Goal: Navigation & Orientation: Find specific page/section

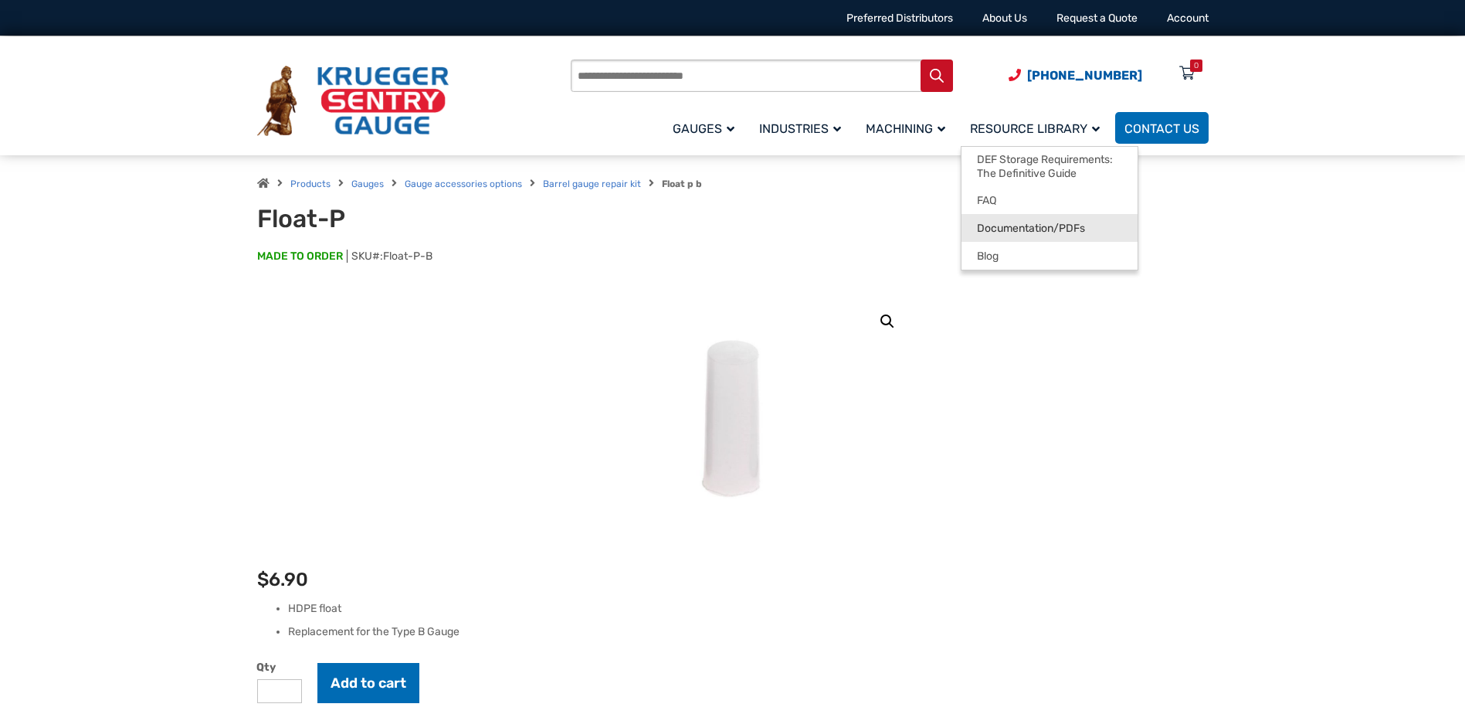
click at [1026, 227] on span "Documentation/PDFs" at bounding box center [1031, 229] width 108 height 14
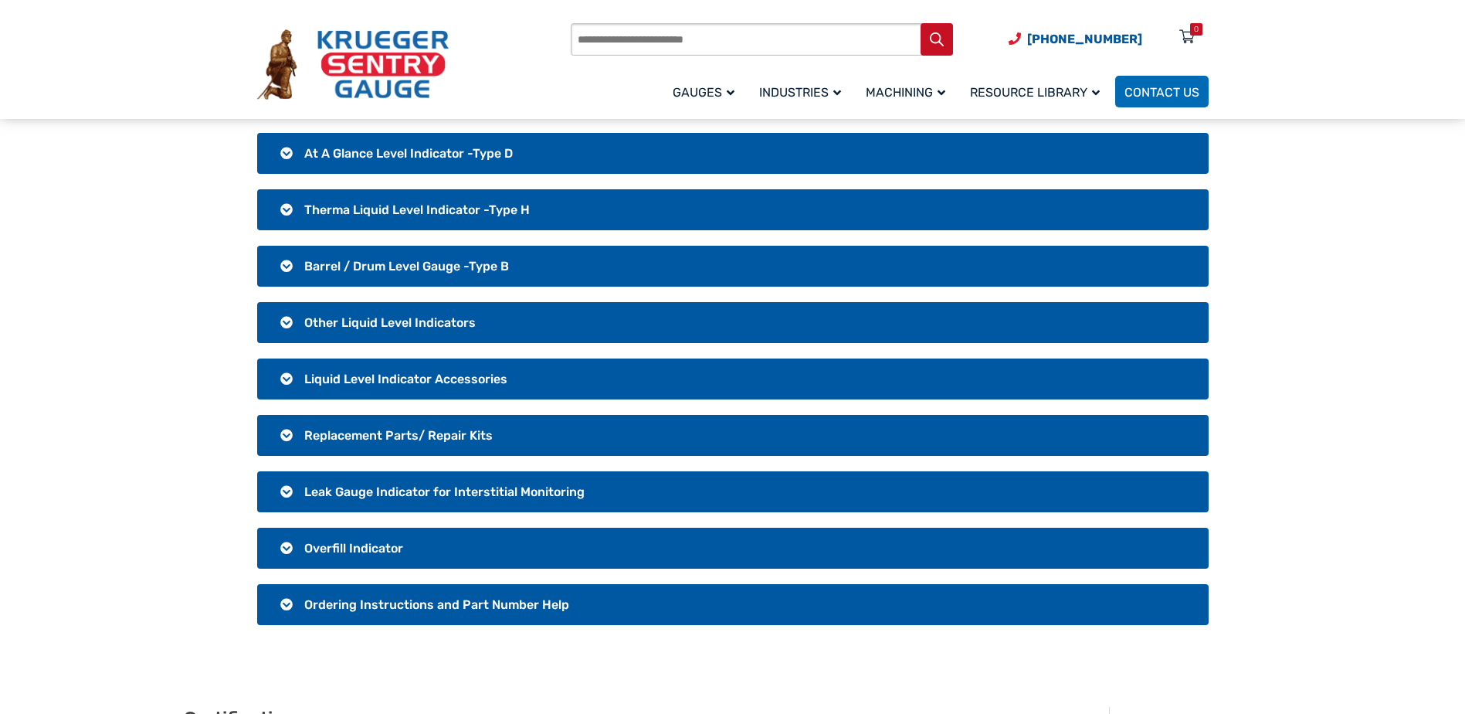
scroll to position [154, 0]
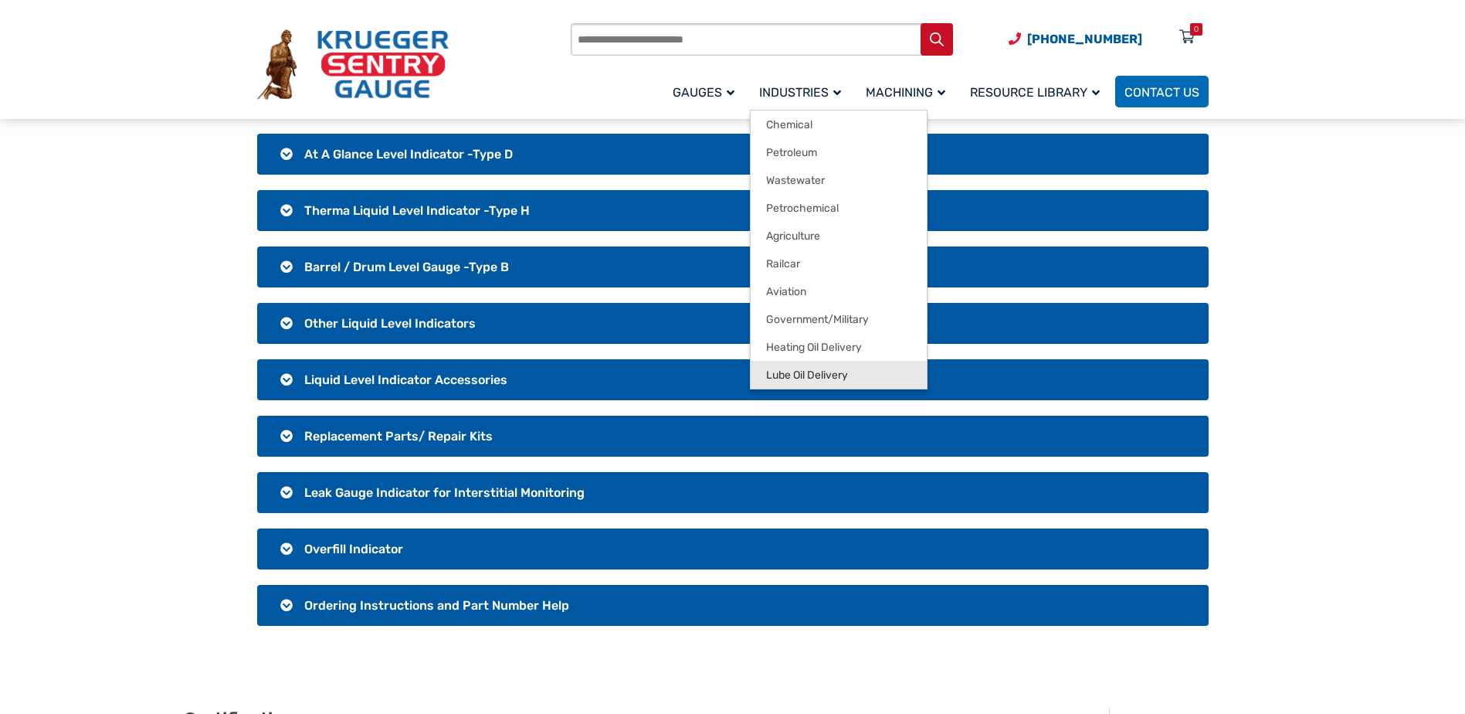
click at [798, 369] on span "Lube Oil Delivery" at bounding box center [807, 375] width 82 height 14
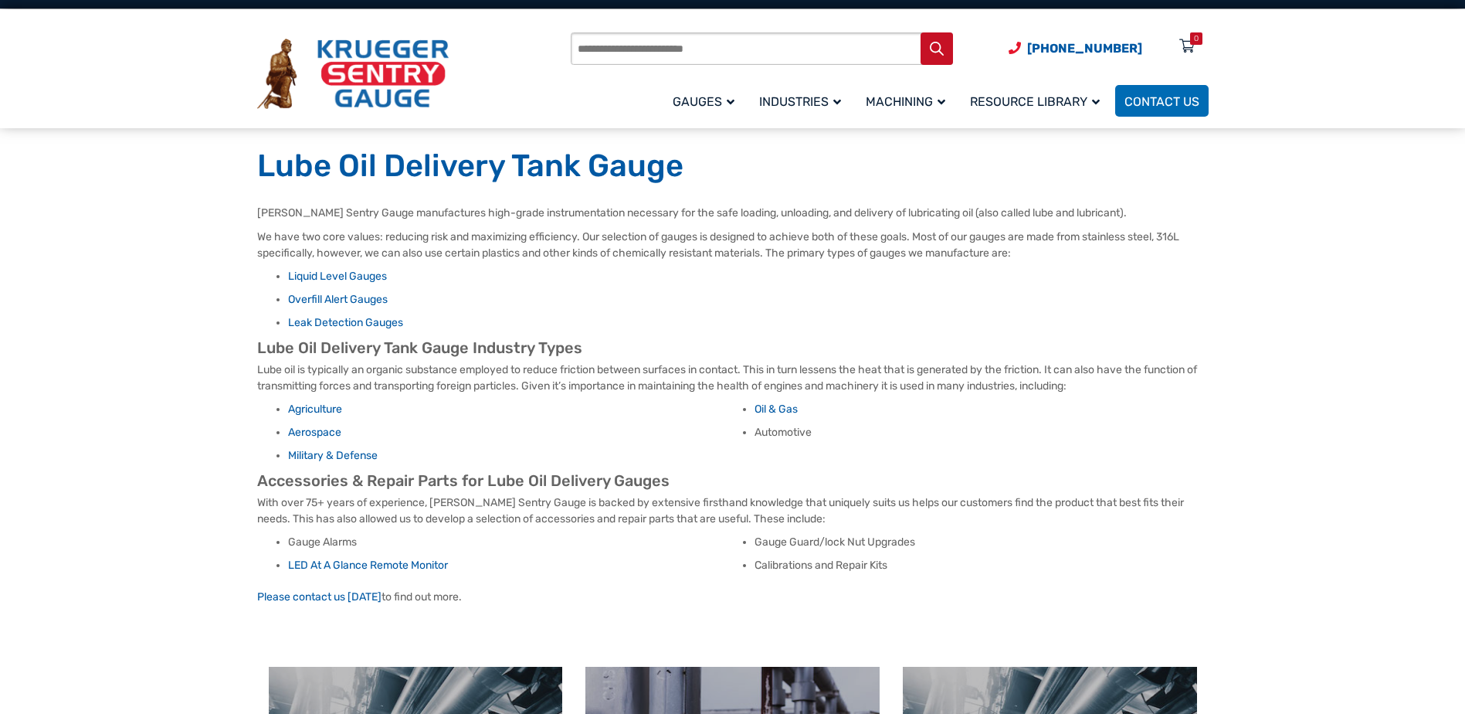
scroll to position [26, 0]
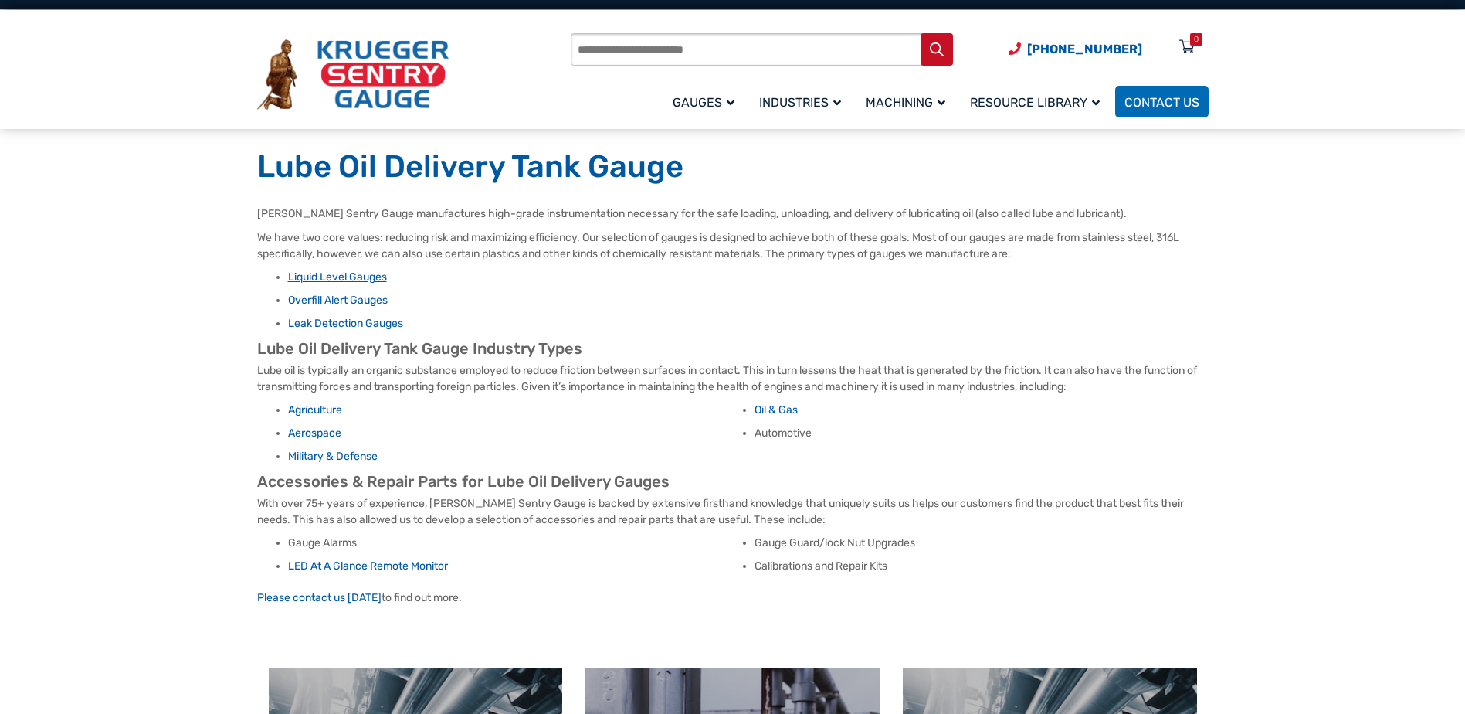
click at [354, 276] on link "Liquid Level Gauges" at bounding box center [337, 276] width 99 height 13
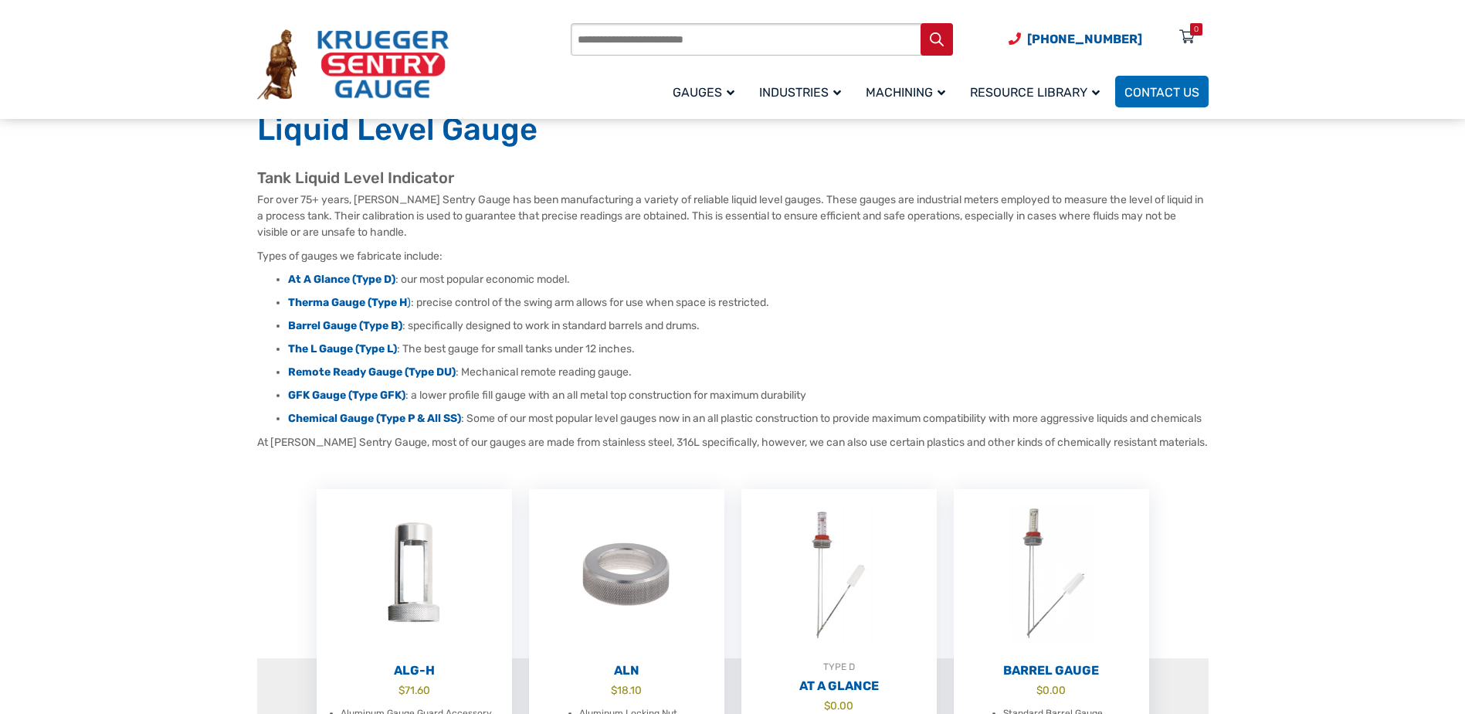
scroll to position [103, 0]
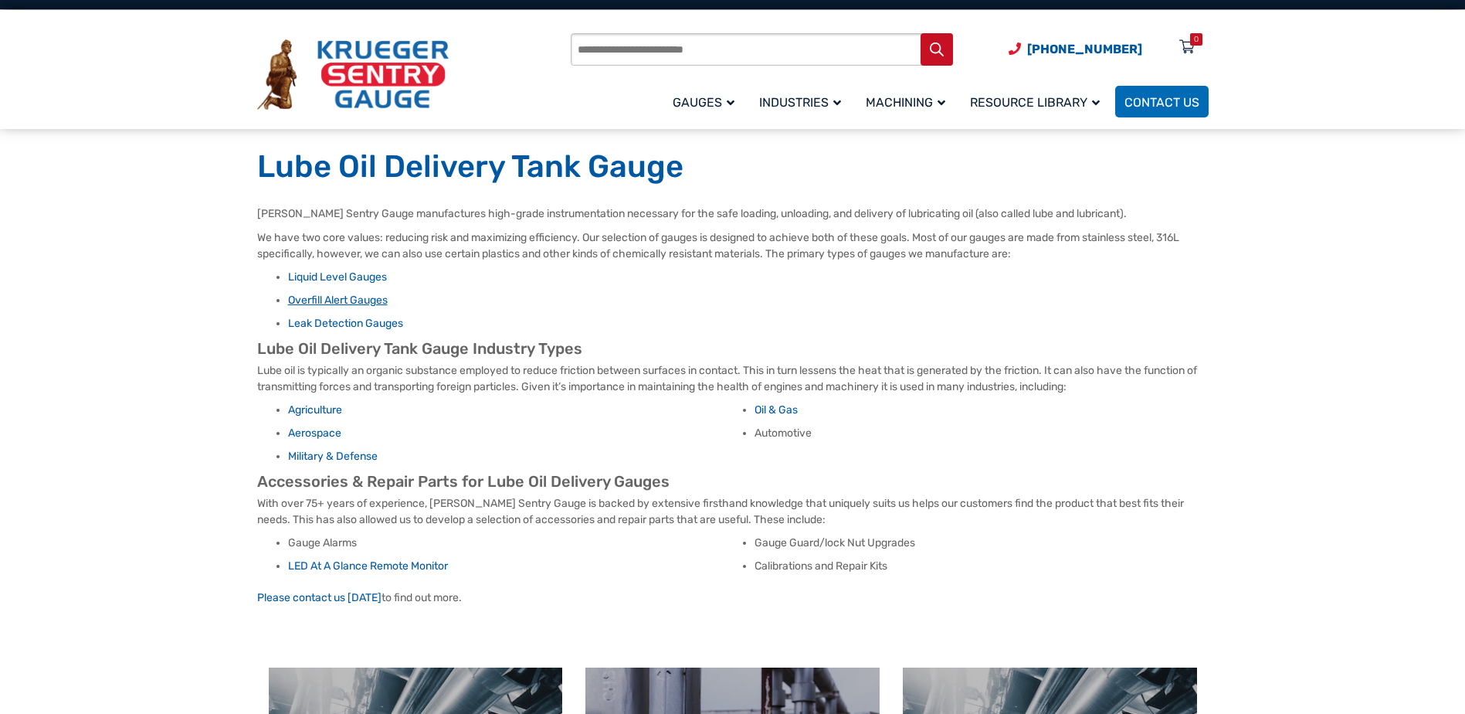
click at [335, 303] on link "Overfill Alert Gauges" at bounding box center [338, 299] width 100 height 13
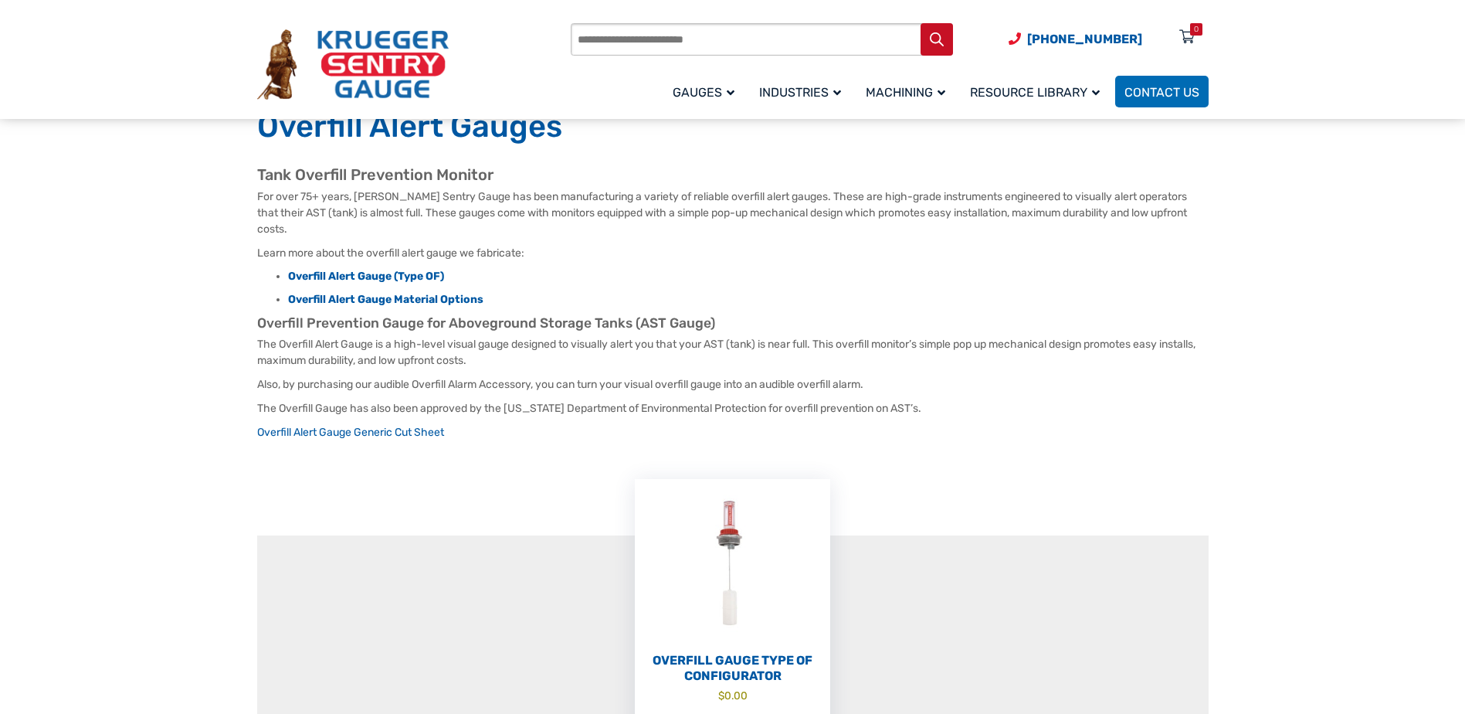
scroll to position [103, 0]
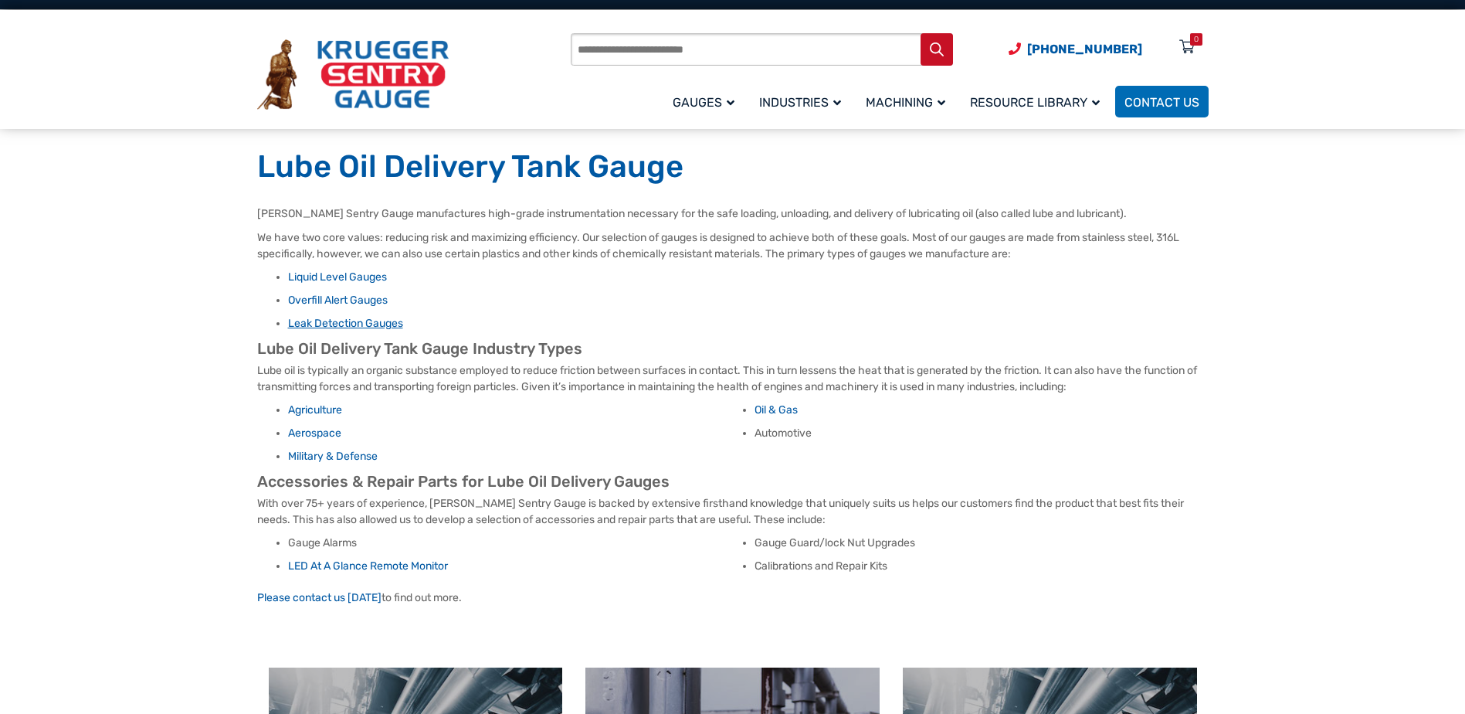
click at [335, 320] on link "Leak Detection Gauges" at bounding box center [345, 323] width 115 height 13
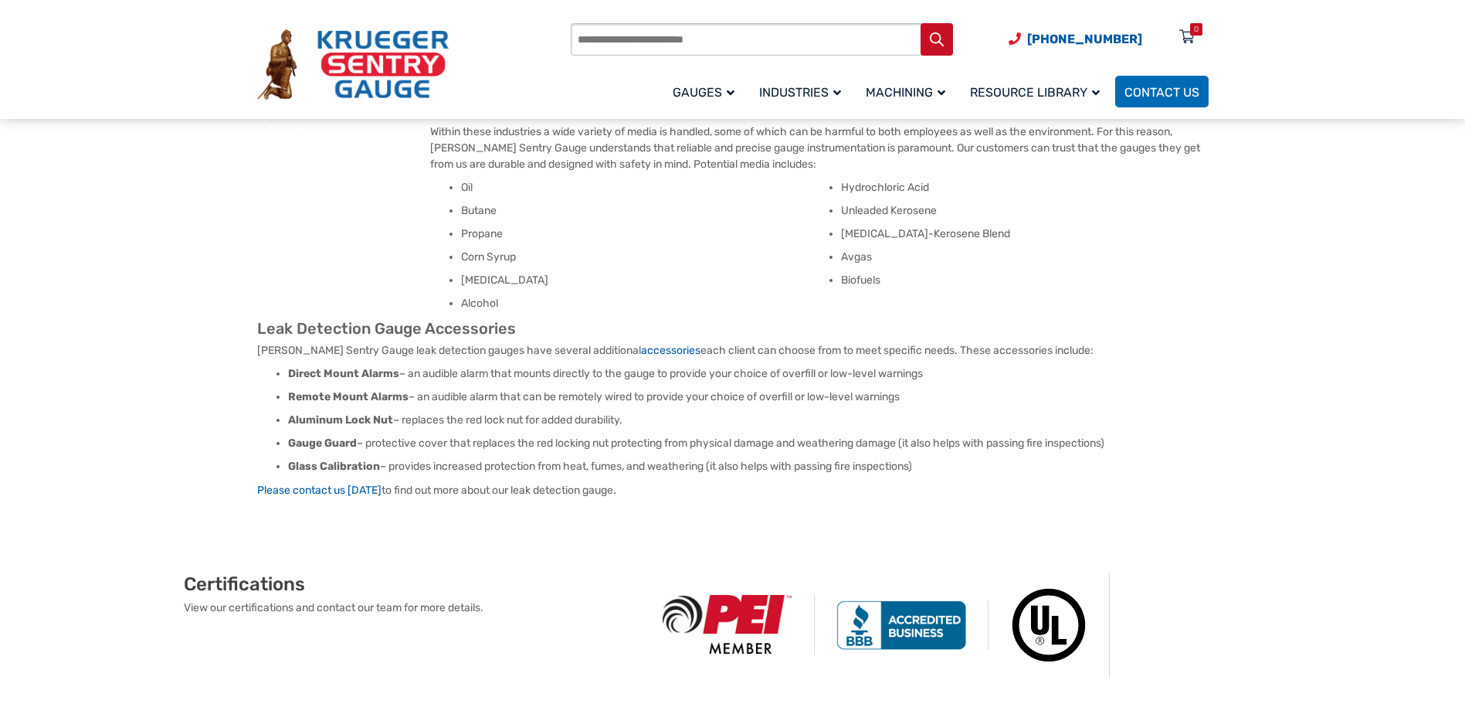
scroll to position [1158, 0]
